Goal: Task Accomplishment & Management: Manage account settings

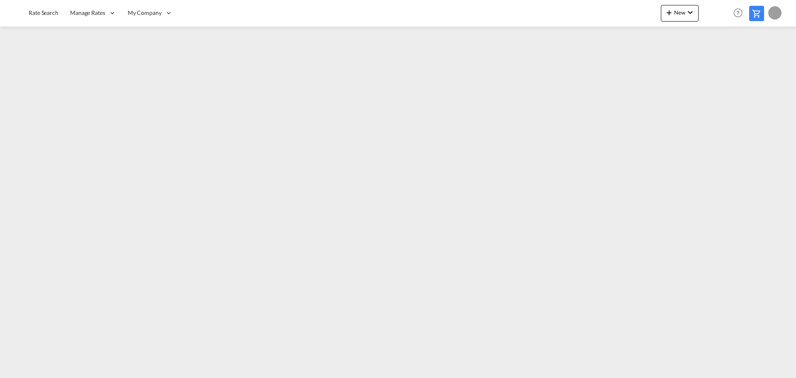
click at [775, 15] on div at bounding box center [774, 12] width 13 height 13
click at [756, 63] on button "Logout" at bounding box center [766, 63] width 54 height 17
click at [776, 12] on div at bounding box center [774, 12] width 13 height 13
click at [758, 63] on button "Logout" at bounding box center [766, 63] width 54 height 17
click at [777, 12] on div at bounding box center [774, 12] width 13 height 13
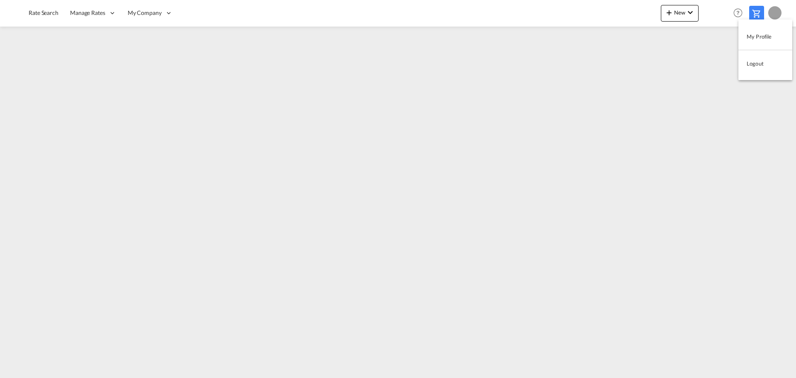
click at [758, 61] on button "Logout" at bounding box center [766, 63] width 54 height 17
click at [775, 15] on div at bounding box center [774, 12] width 13 height 13
click at [759, 62] on button "Logout" at bounding box center [766, 63] width 54 height 17
click at [777, 13] on div at bounding box center [774, 12] width 13 height 13
click at [756, 66] on button "Logout" at bounding box center [766, 63] width 54 height 17
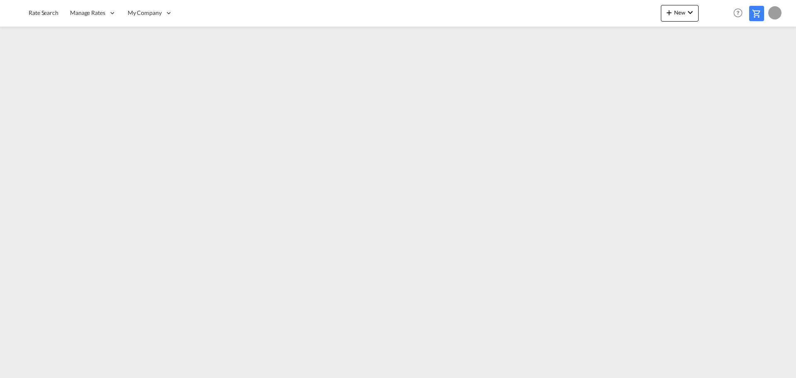
click at [777, 12] on div at bounding box center [774, 12] width 13 height 13
click at [762, 63] on button "Logout" at bounding box center [766, 63] width 54 height 17
